Goal: Navigation & Orientation: Find specific page/section

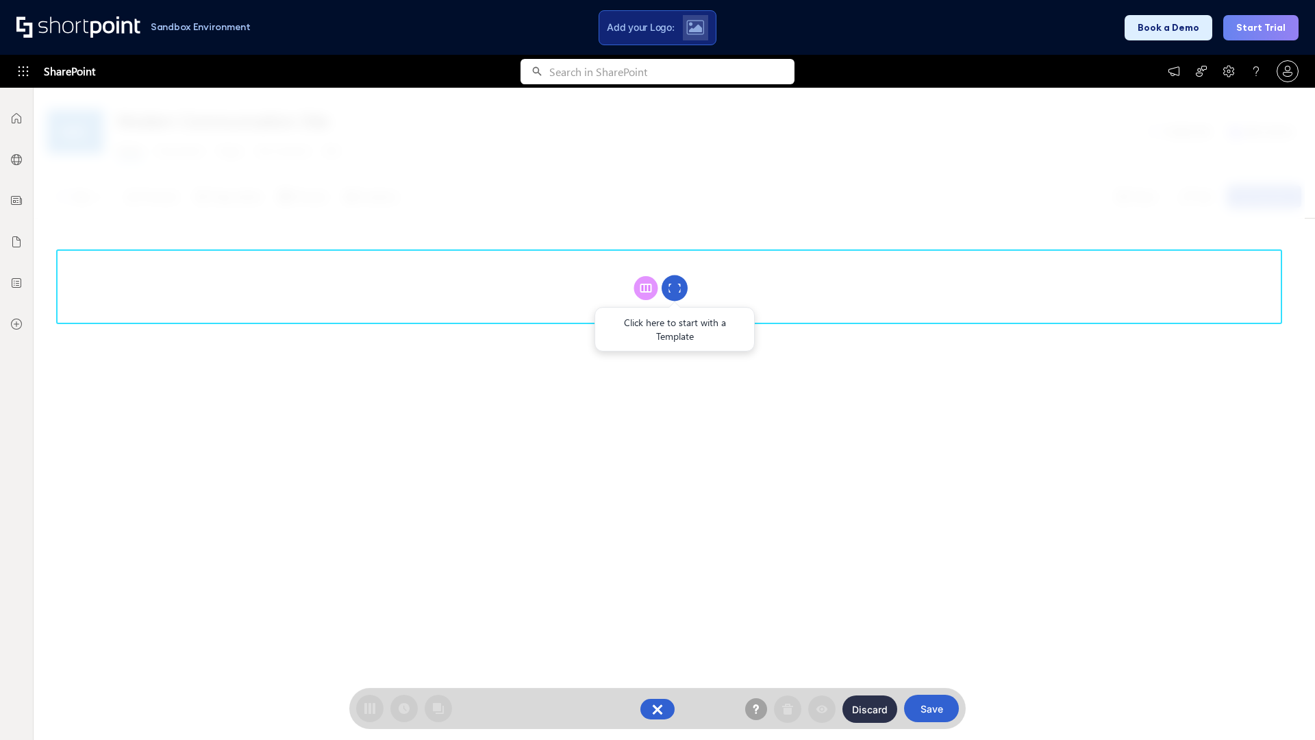
click at [675, 288] on circle at bounding box center [675, 288] width 26 height 26
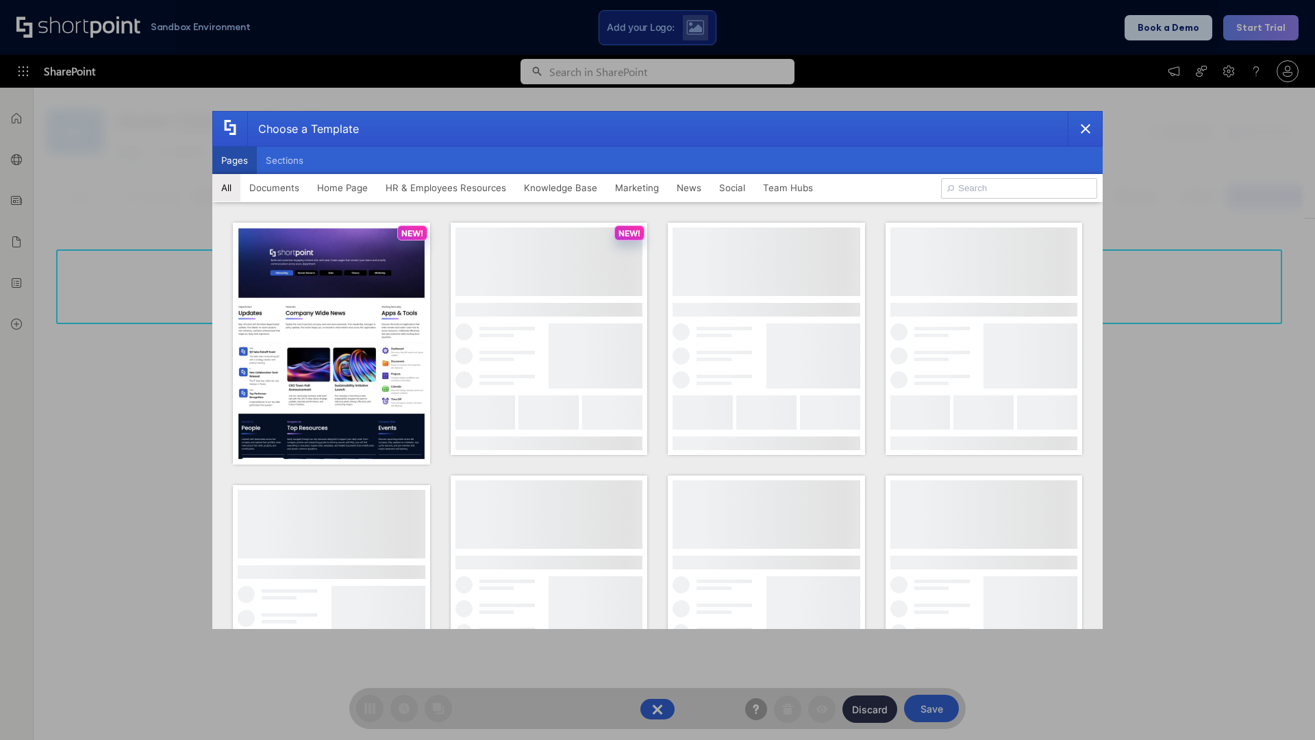
click at [234, 160] on button "Pages" at bounding box center [234, 160] width 45 height 27
type input "Team Hub 2"
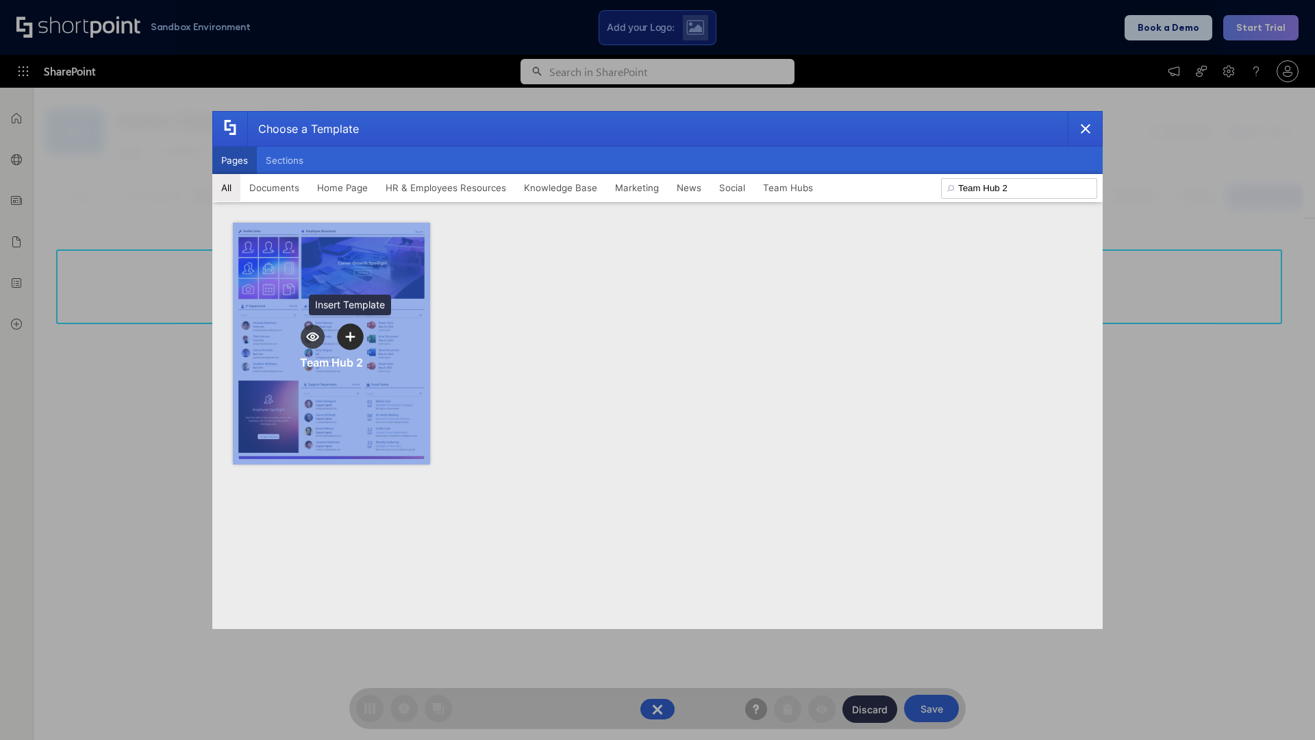
click at [350, 336] on icon "template selector" at bounding box center [350, 337] width 10 height 10
